Goal: Task Accomplishment & Management: Complete application form

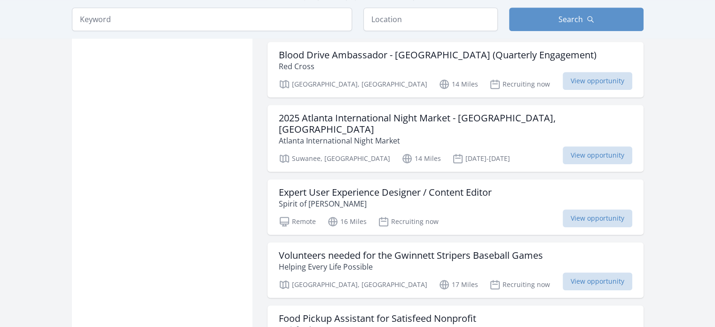
scroll to position [624, 0]
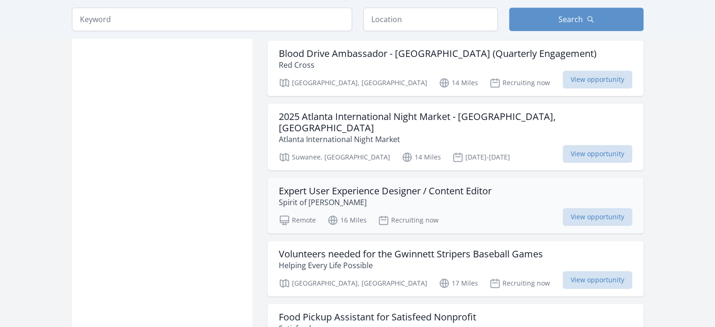
click at [347, 185] on h3 "Expert User Experience Designer / Content Editor" at bounding box center [385, 190] width 213 height 11
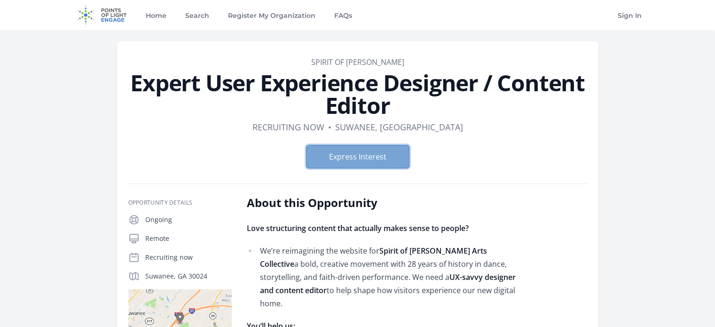
click at [359, 167] on button "Express Interest" at bounding box center [357, 157] width 103 height 24
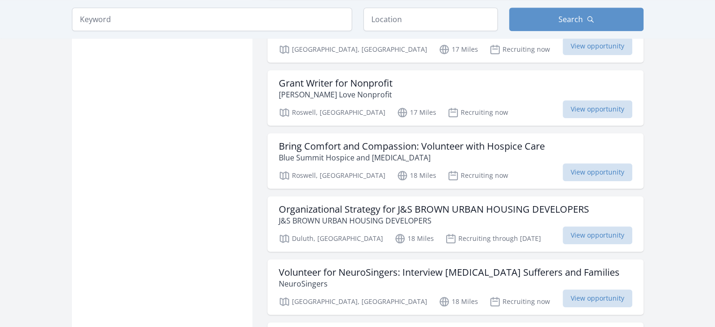
scroll to position [985, 0]
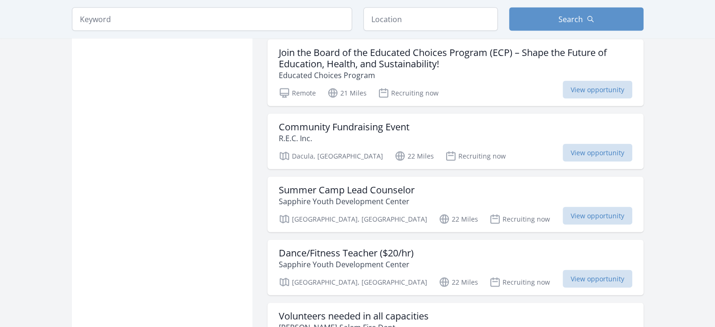
scroll to position [1864, 0]
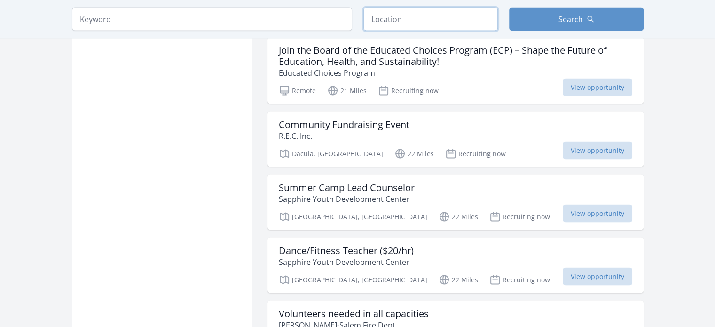
click at [388, 24] on input "text" at bounding box center [430, 20] width 134 height 24
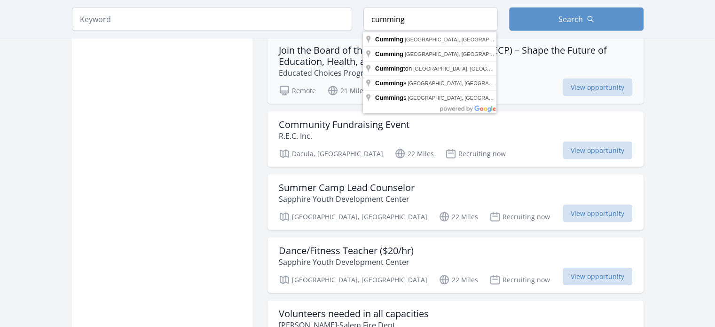
type input "[GEOGRAPHIC_DATA], [GEOGRAPHIC_DATA], [GEOGRAPHIC_DATA]"
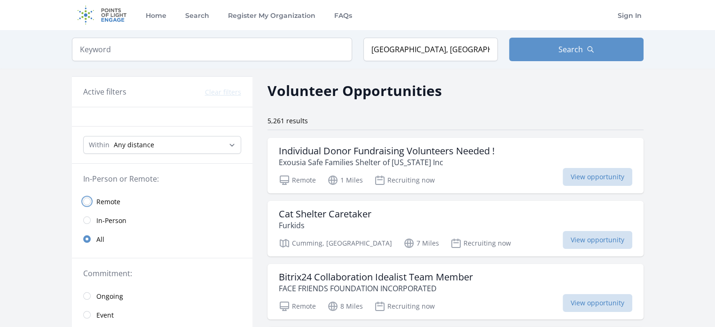
click at [88, 202] on input "radio" at bounding box center [87, 201] width 8 height 8
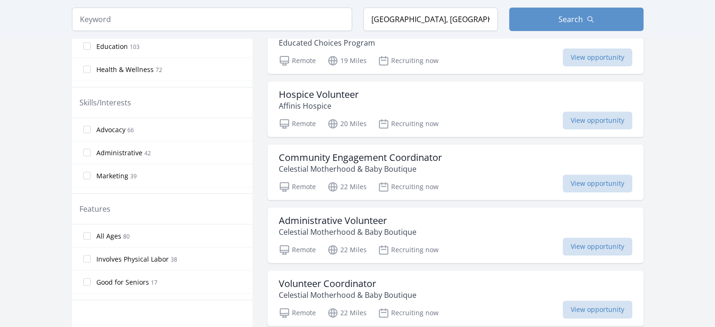
scroll to position [382, 0]
click at [348, 218] on h3 "Administrative Volunteer" at bounding box center [348, 221] width 138 height 11
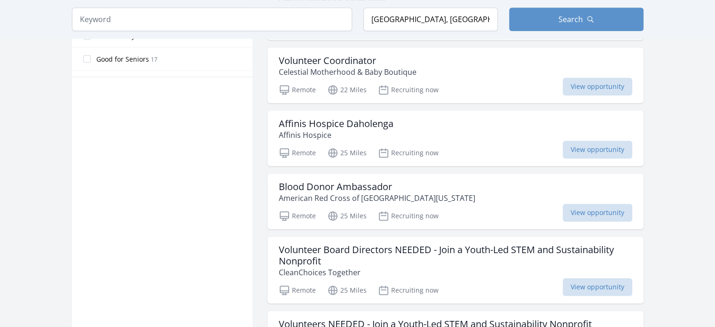
scroll to position [605, 0]
click at [348, 187] on h3 "Blood Donor Ambassador" at bounding box center [377, 186] width 197 height 11
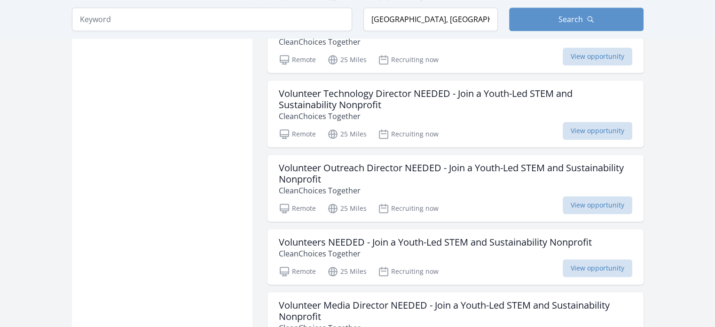
scroll to position [899, 0]
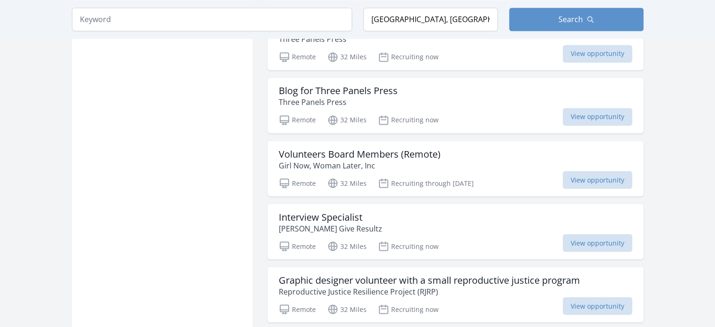
scroll to position [1662, 0]
click at [338, 223] on p "Cherrie Give Resultz" at bounding box center [330, 228] width 103 height 11
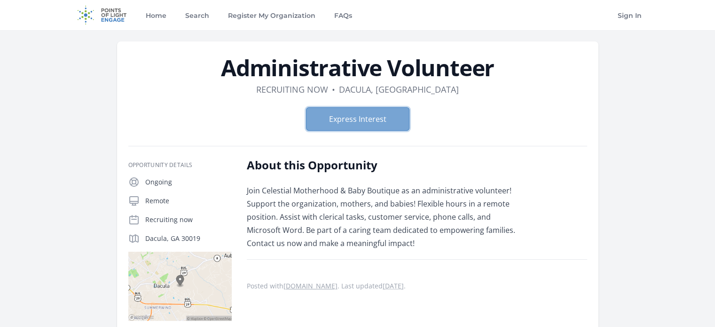
click at [352, 119] on button "Express Interest" at bounding box center [357, 119] width 103 height 24
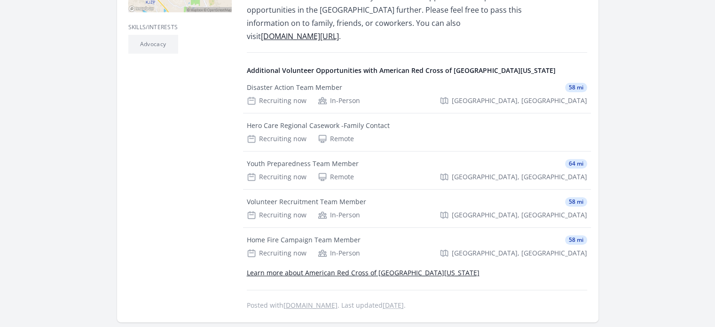
scroll to position [324, 0]
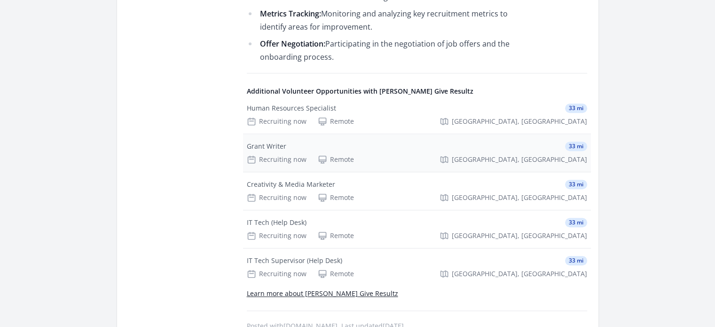
scroll to position [760, 0]
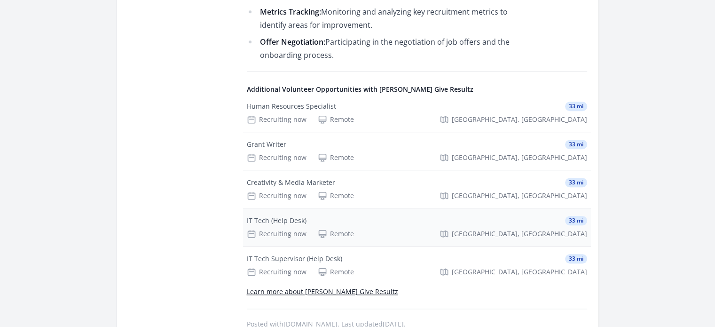
click at [286, 220] on div "IT Tech (Help Desk)" at bounding box center [277, 220] width 60 height 9
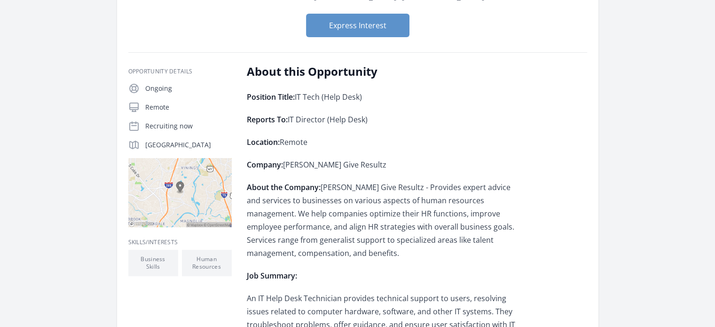
scroll to position [100, 0]
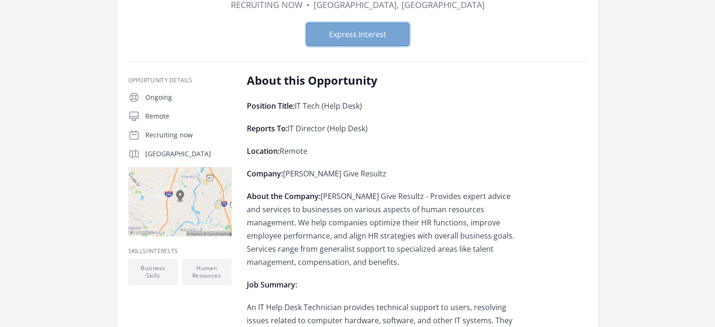
click at [337, 39] on button "Express Interest" at bounding box center [357, 35] width 103 height 24
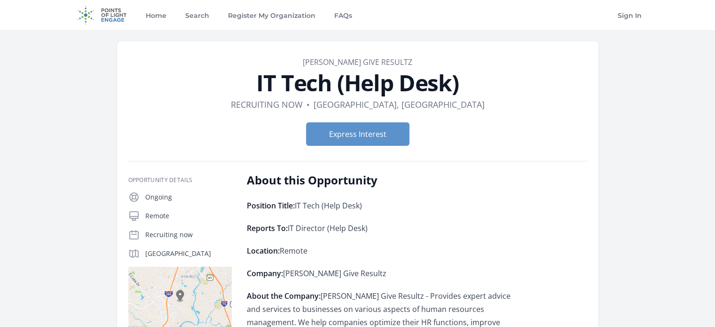
drag, startPoint x: 252, startPoint y: 80, endPoint x: 495, endPoint y: 85, distance: 243.1
click at [495, 85] on h1 "IT Tech (Help Desk)" at bounding box center [357, 82] width 459 height 23
copy h1 "IT Tech (Help Desk)"
drag, startPoint x: 388, startPoint y: 103, endPoint x: 250, endPoint y: 85, distance: 139.4
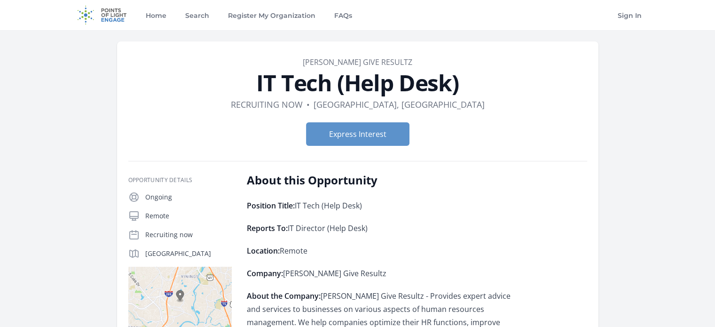
click at [250, 85] on h1 "IT Tech (Help Desk)" at bounding box center [357, 82] width 459 height 23
copy h1 "IT Tech (Help Desk)"
